Goal: Information Seeking & Learning: Learn about a topic

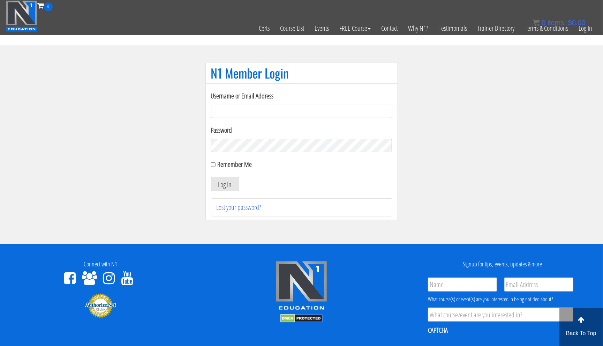
type input "[EMAIL_ADDRESS][DOMAIN_NAME]"
click at [217, 162] on label "Remember Me" at bounding box center [234, 163] width 35 height 9
click at [216, 162] on input "Remember Me" at bounding box center [213, 164] width 5 height 5
checkbox input "true"
click at [222, 180] on button "Log In" at bounding box center [225, 184] width 28 height 15
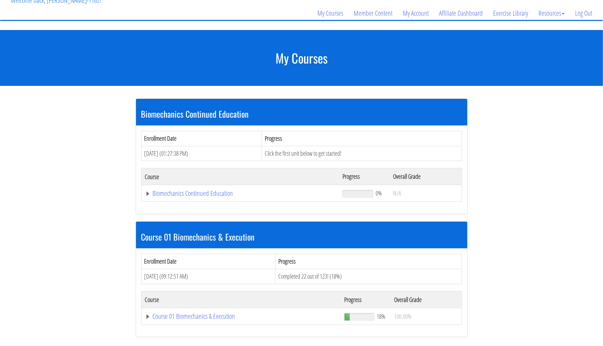
scroll to position [52, 0]
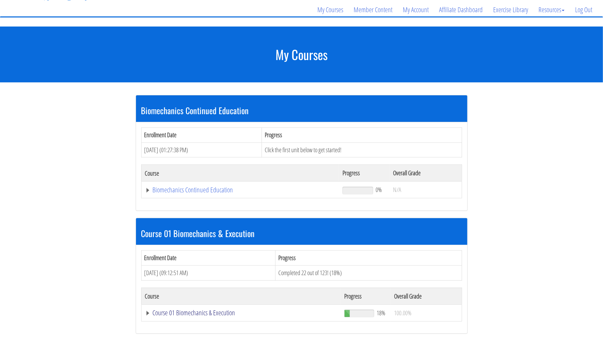
click at [155, 193] on link "Course 01 Biomechanics & Execution" at bounding box center [240, 189] width 191 height 7
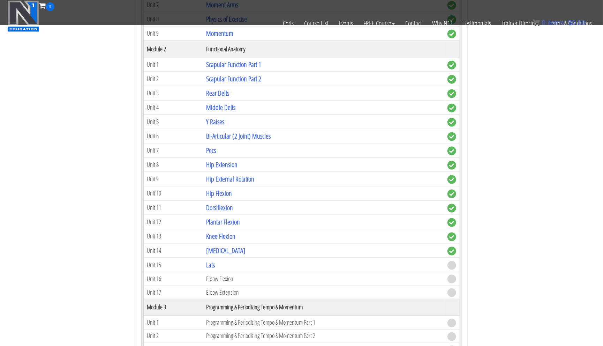
scroll to position [437, 0]
click at [215, 260] on link "Lats" at bounding box center [210, 264] width 9 height 9
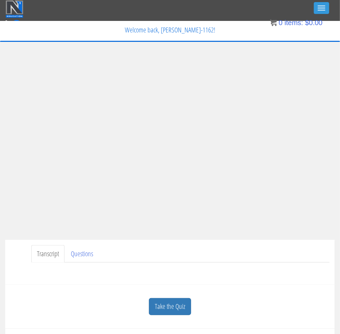
click at [146, 247] on ul "Transcript Questions" at bounding box center [180, 254] width 298 height 18
click at [253, 249] on ul "Transcript Questions" at bounding box center [180, 254] width 298 height 18
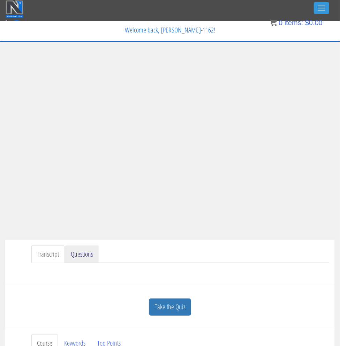
click at [90, 257] on link "Questions" at bounding box center [82, 254] width 34 height 18
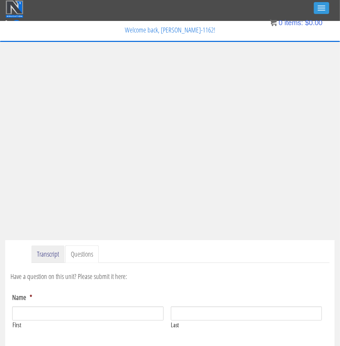
click at [51, 257] on link "Transcript" at bounding box center [47, 254] width 33 height 18
